Goal: Task Accomplishment & Management: Manage account settings

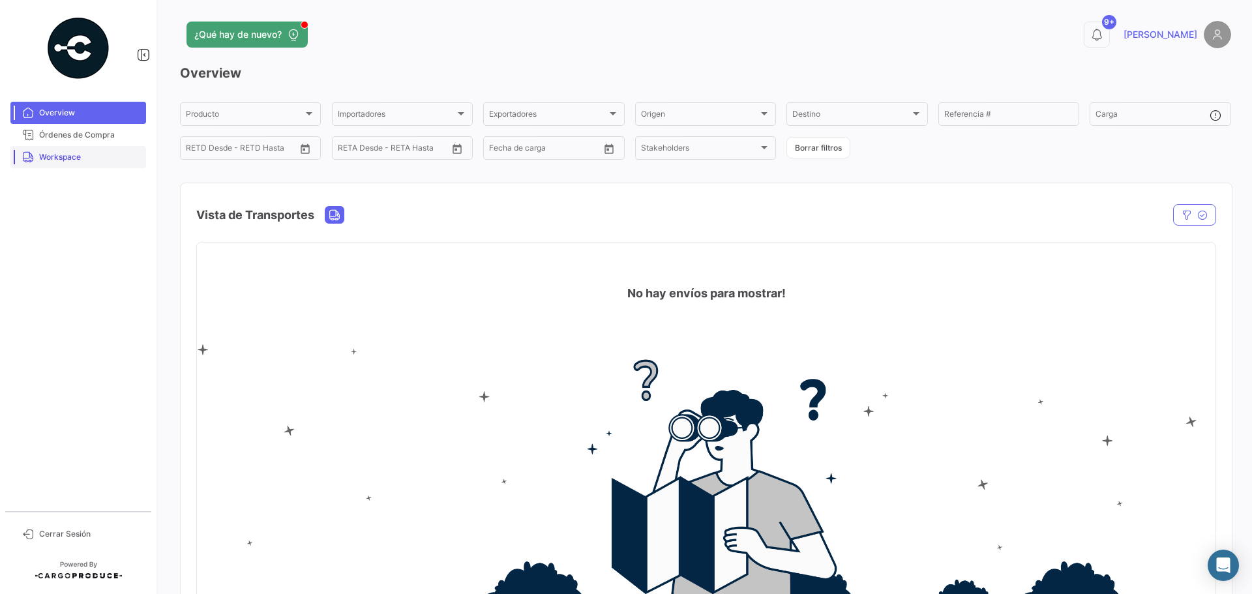
click at [62, 155] on span "Workspace" at bounding box center [90, 157] width 102 height 12
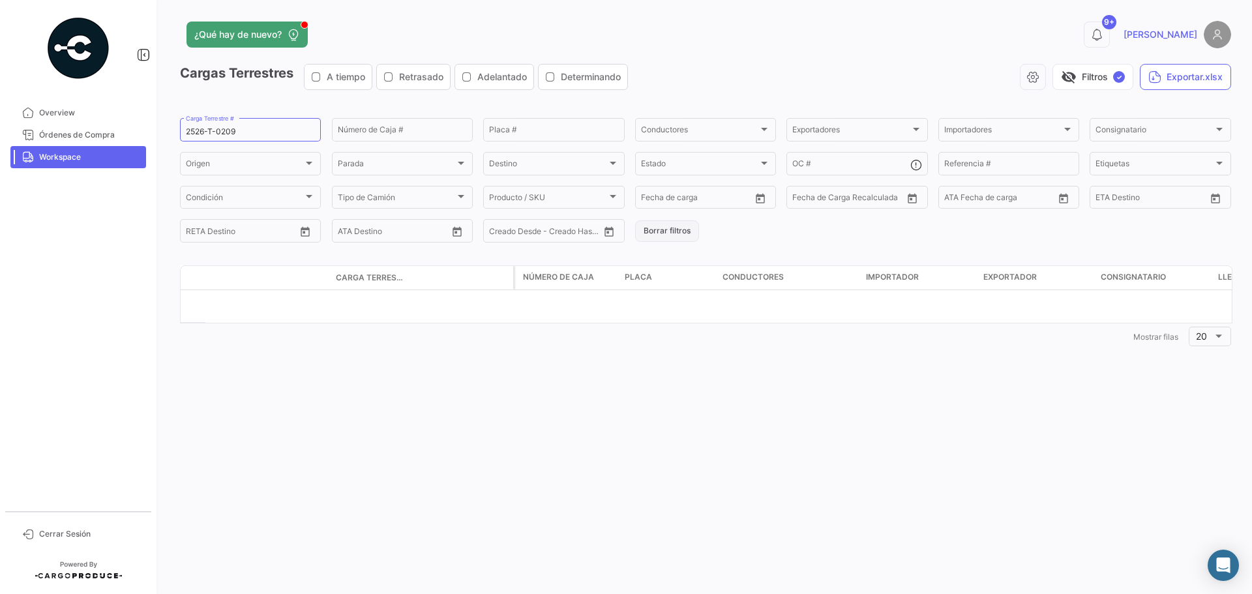
click at [666, 235] on button "Borrar filtros" at bounding box center [667, 231] width 64 height 22
click at [71, 134] on span "Órdenes de Compra" at bounding box center [90, 135] width 102 height 12
click at [78, 144] on link "Órdenes de Compra" at bounding box center [78, 135] width 136 height 22
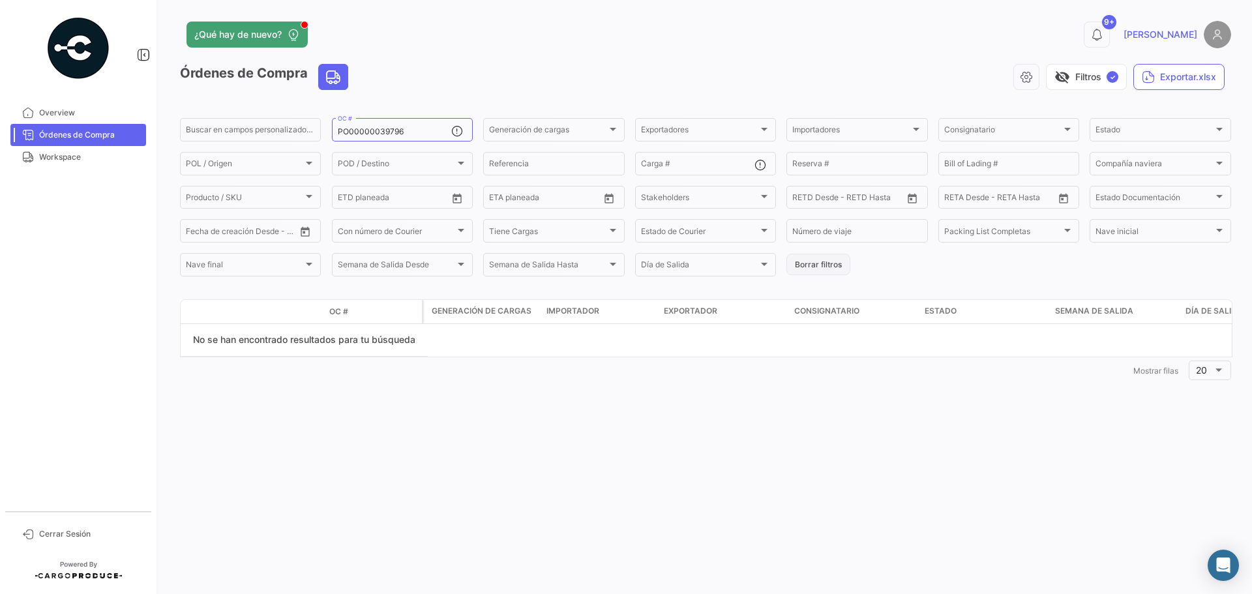
click at [827, 262] on button "Borrar filtros" at bounding box center [819, 265] width 64 height 22
click at [119, 530] on span "Cerrar Sesión" at bounding box center [90, 534] width 102 height 12
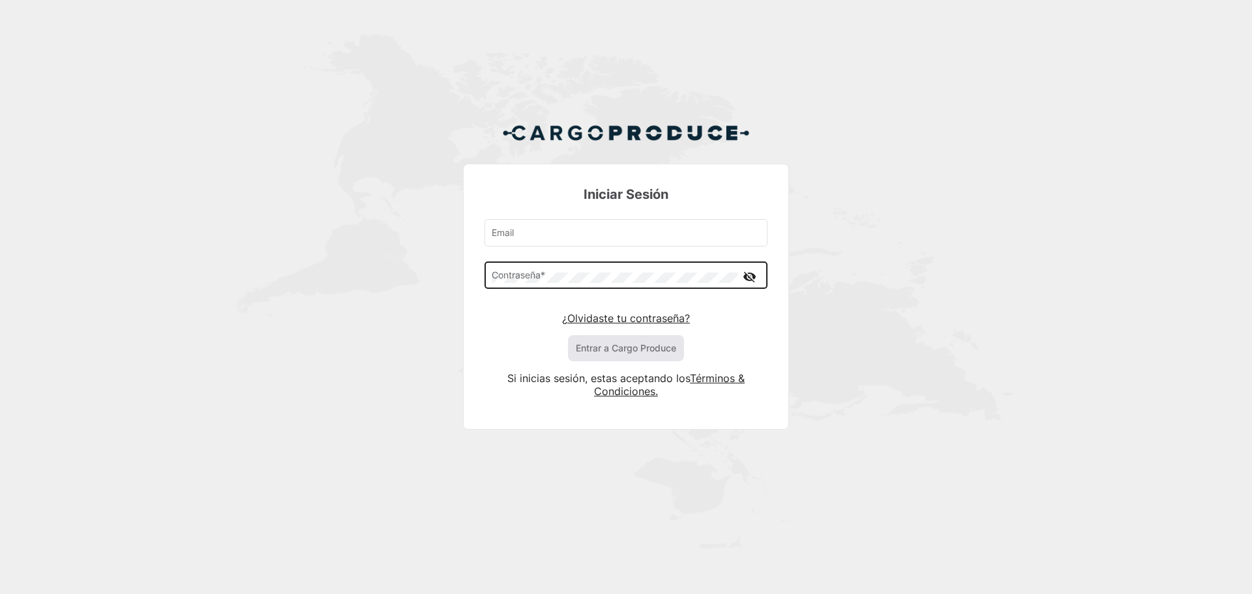
type input "[EMAIL_ADDRESS][DOMAIN_NAME]"
